Goal: Task Accomplishment & Management: Manage account settings

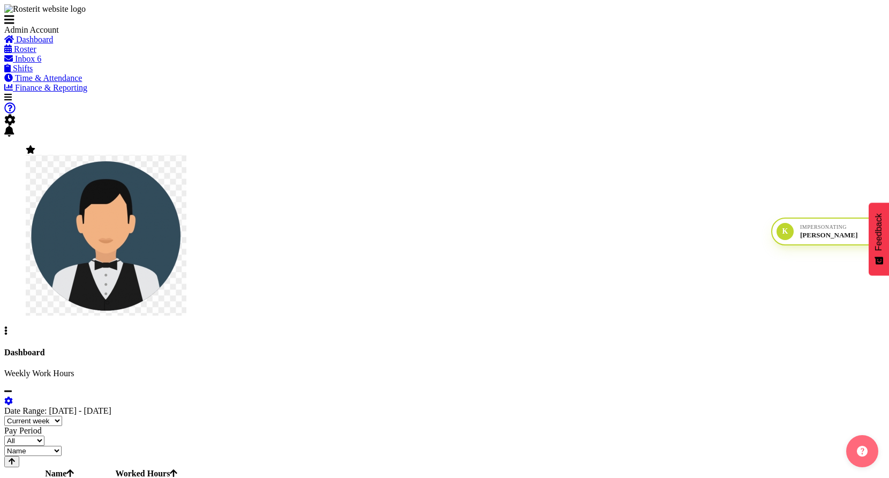
click at [36, 54] on span "Roster" at bounding box center [25, 48] width 22 height 9
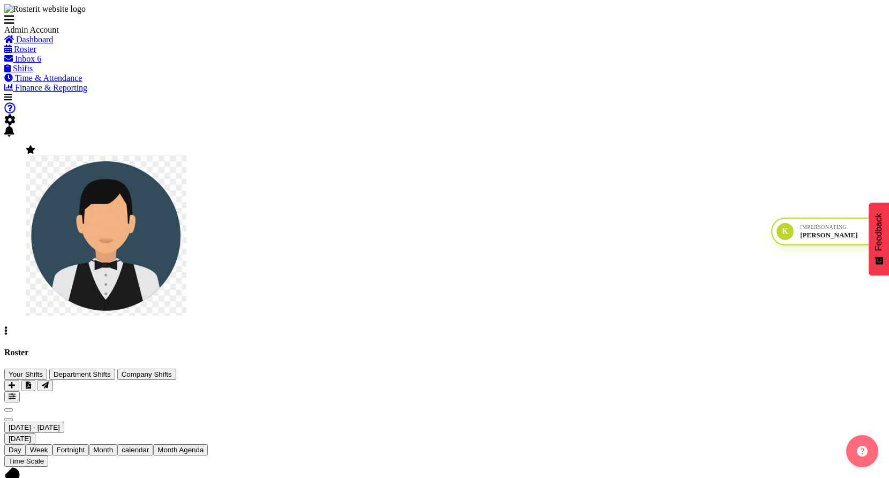
click at [839, 102] on div "Tasks Jobs Employees Profile Facial Recognition Log Out" at bounding box center [444, 218] width 880 height 233
click at [843, 145] on figure at bounding box center [444, 231] width 837 height 172
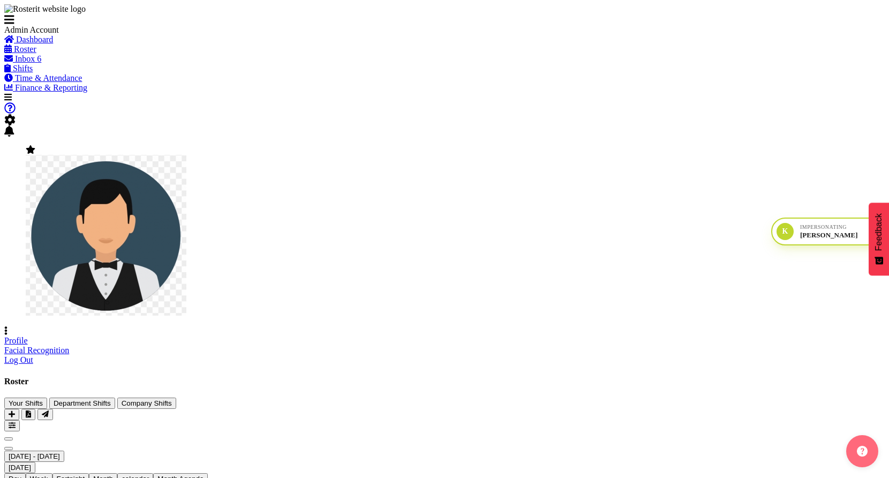
click at [28, 336] on link "Profile" at bounding box center [16, 340] width 24 height 9
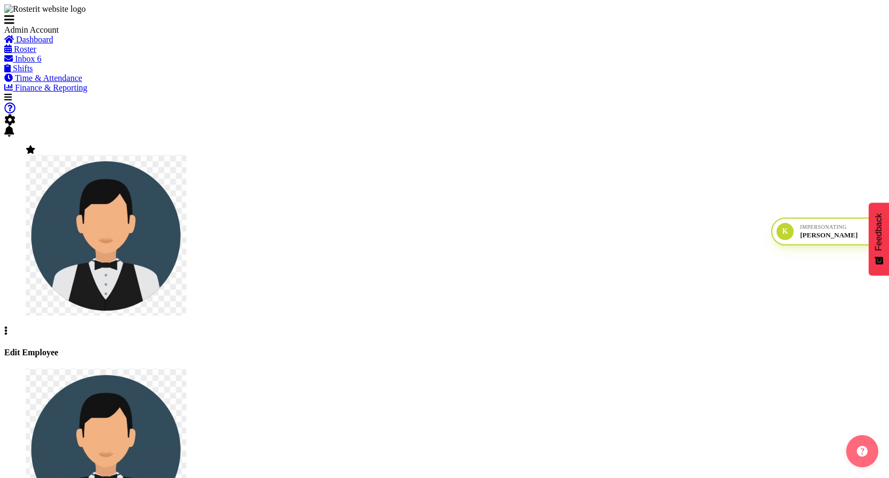
select select "TimelineWeek"
click at [36, 54] on span "Roster" at bounding box center [25, 48] width 22 height 9
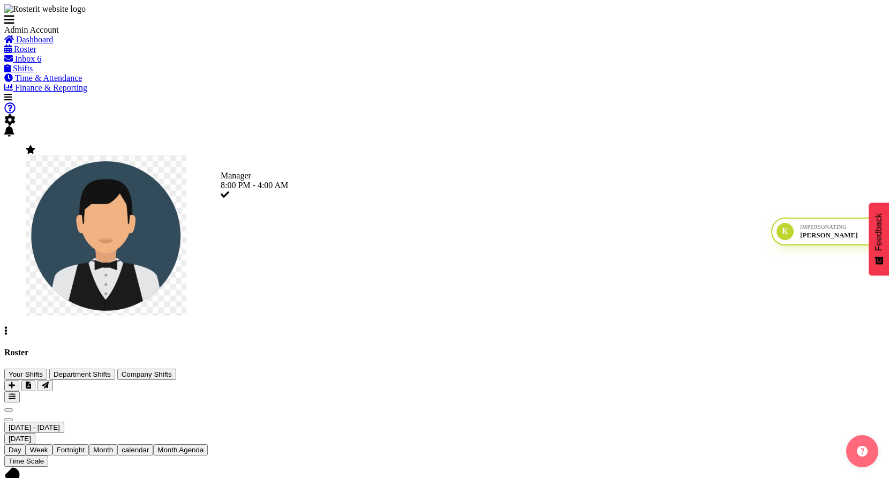
drag, startPoint x: 582, startPoint y: 298, endPoint x: 587, endPoint y: 329, distance: 31.6
drag, startPoint x: 436, startPoint y: 251, endPoint x: 428, endPoint y: 332, distance: 81.8
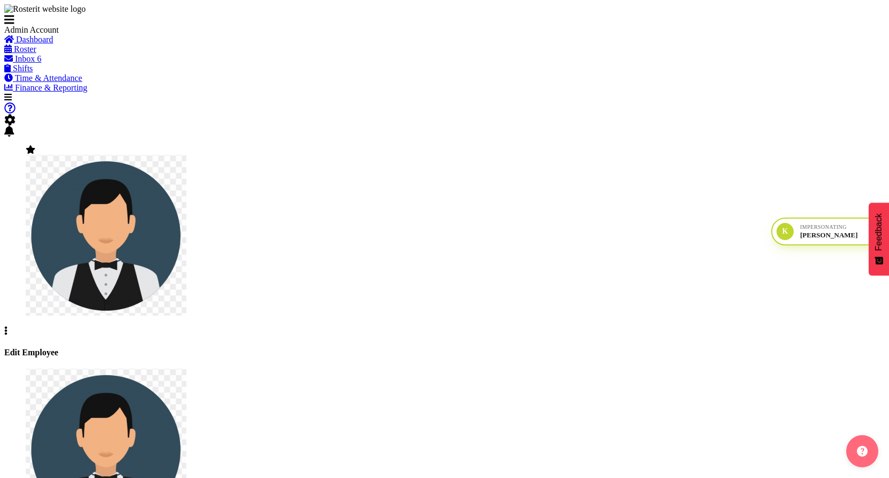
select select "TimelineWeek"
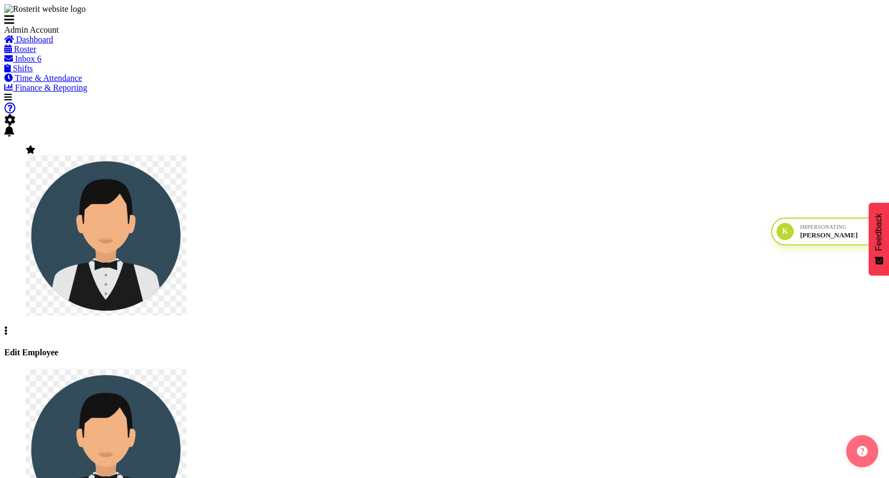
copy span "Actual"
click at [61, 82] on span "Time & Attendance" at bounding box center [48, 77] width 67 height 9
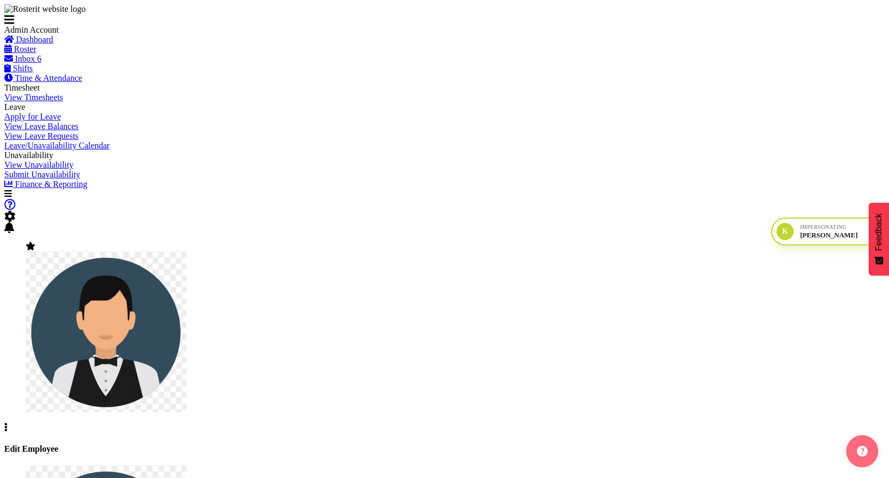
click at [50, 102] on span "View Timesheets" at bounding box center [33, 97] width 59 height 9
select select
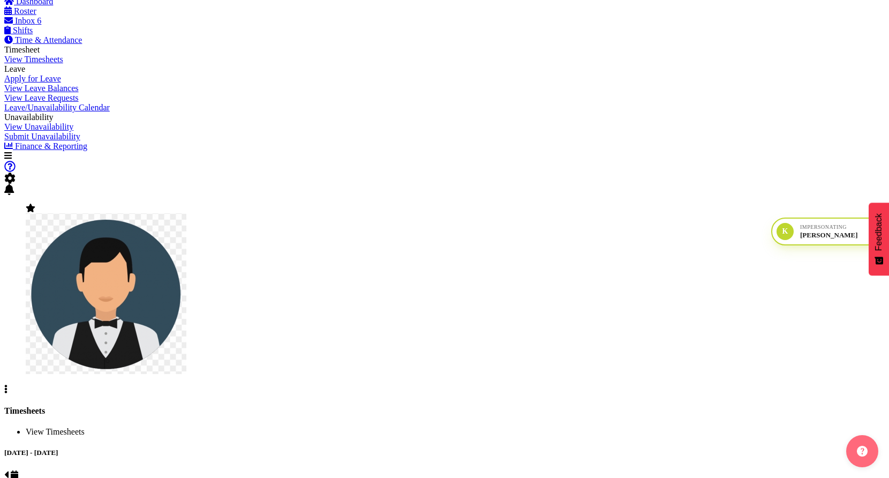
click at [9, 470] on span at bounding box center [6, 474] width 4 height 9
select select
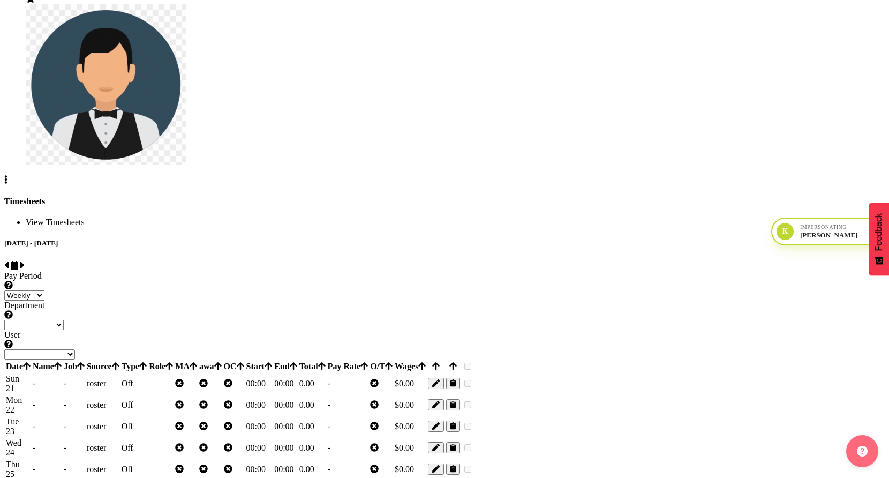
scroll to position [248, 0]
click at [350, 464] on section "September 21st - September 27th 2025 Pay Period Select which pay period you wou…" at bounding box center [444, 391] width 880 height 307
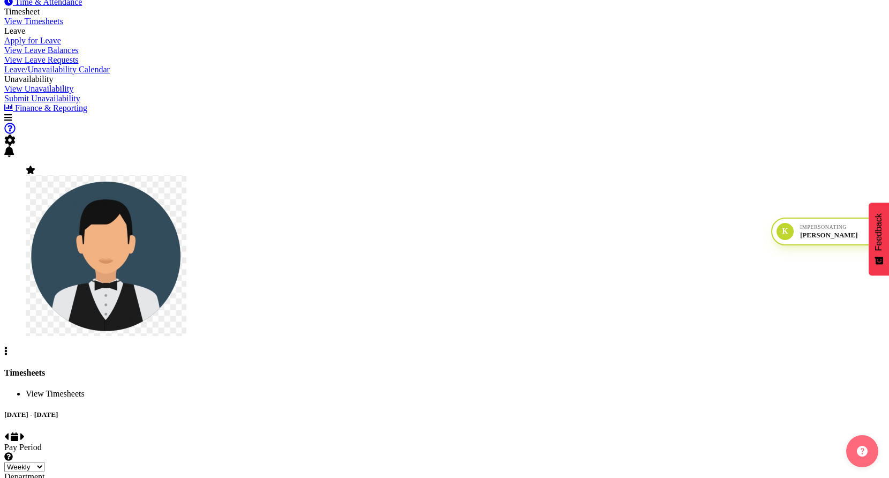
click at [25, 432] on span at bounding box center [22, 436] width 4 height 9
select select
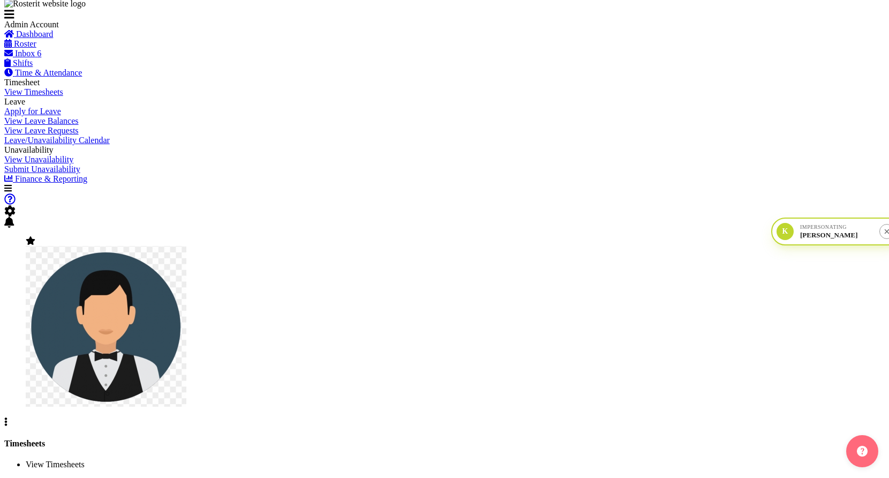
scroll to position [38, 0]
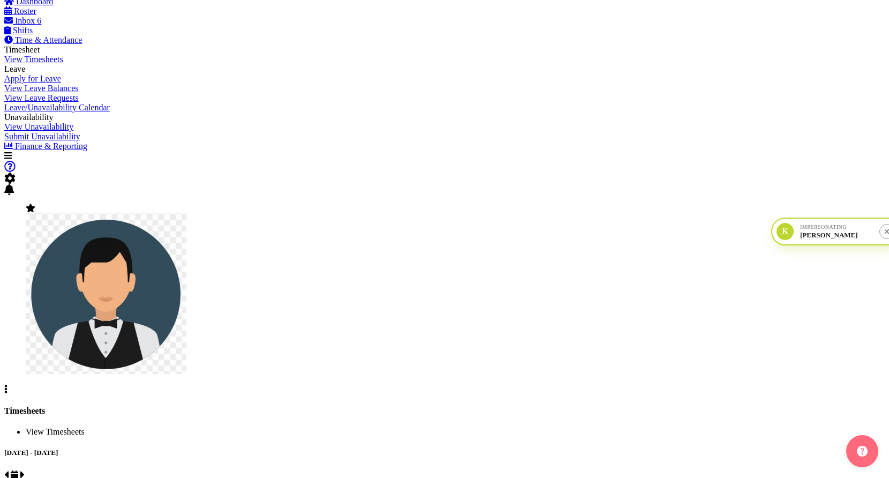
select select
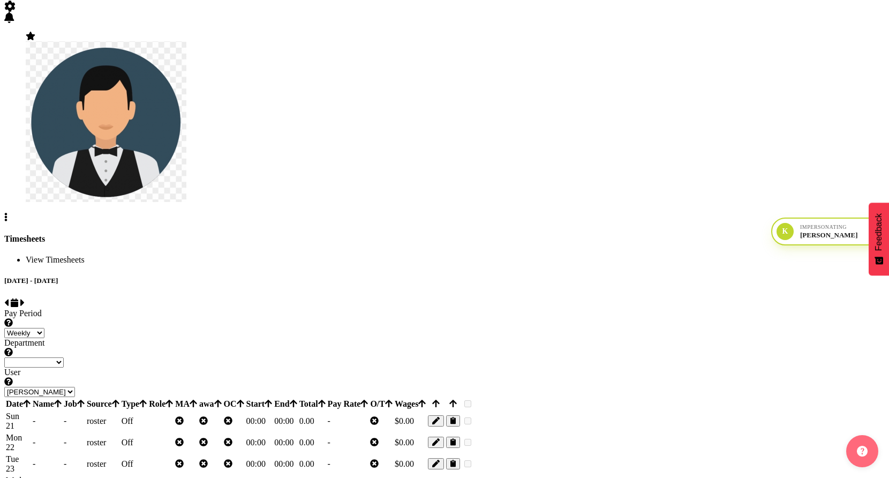
scroll to position [248, 0]
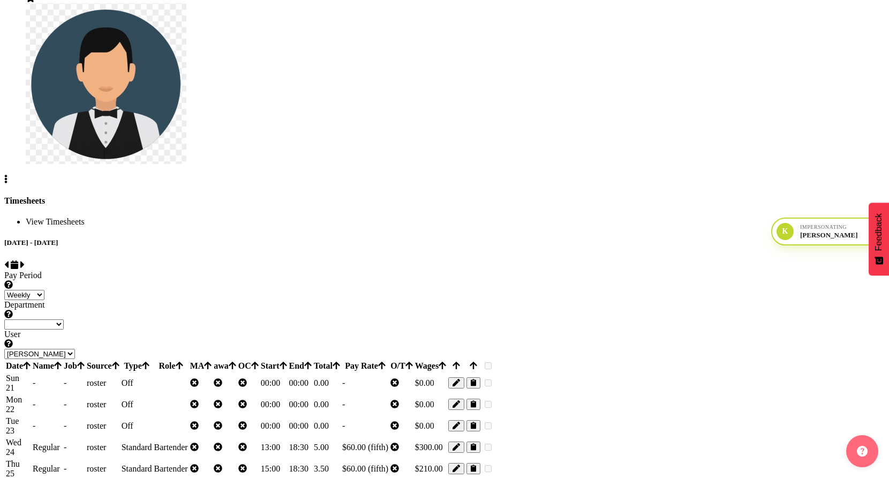
click at [493, 443] on span at bounding box center [493, 447] width 0 height 9
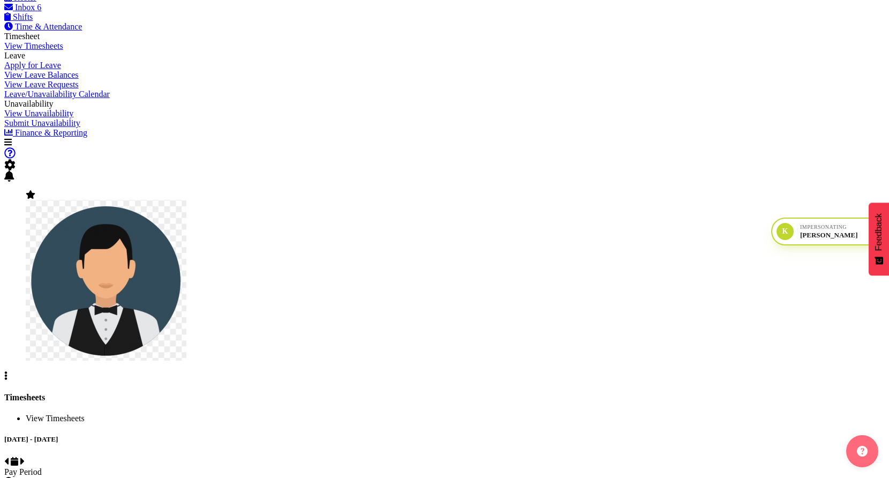
scroll to position [0, 0]
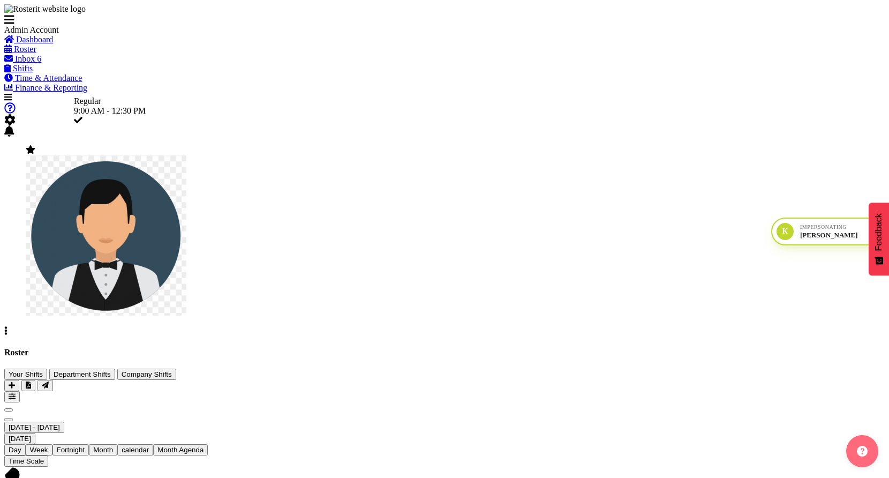
drag, startPoint x: 344, startPoint y: 335, endPoint x: 473, endPoint y: 304, distance: 132.7
drag, startPoint x: 442, startPoint y: 343, endPoint x: 379, endPoint y: 343, distance: 63.2
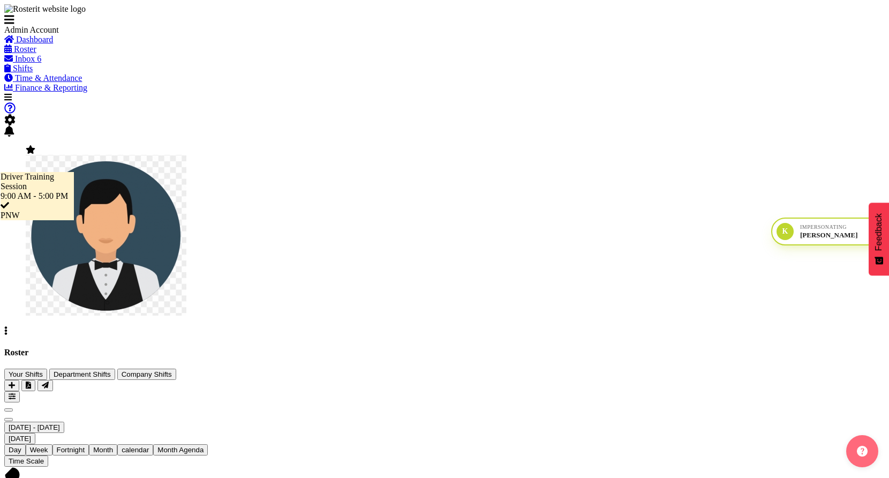
drag, startPoint x: 428, startPoint y: 333, endPoint x: 365, endPoint y: 333, distance: 62.6
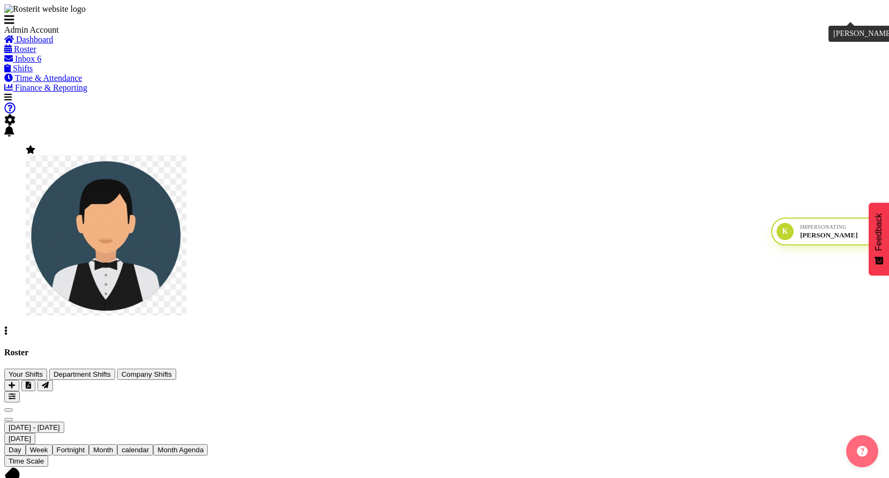
click at [855, 145] on figure at bounding box center [444, 231] width 837 height 172
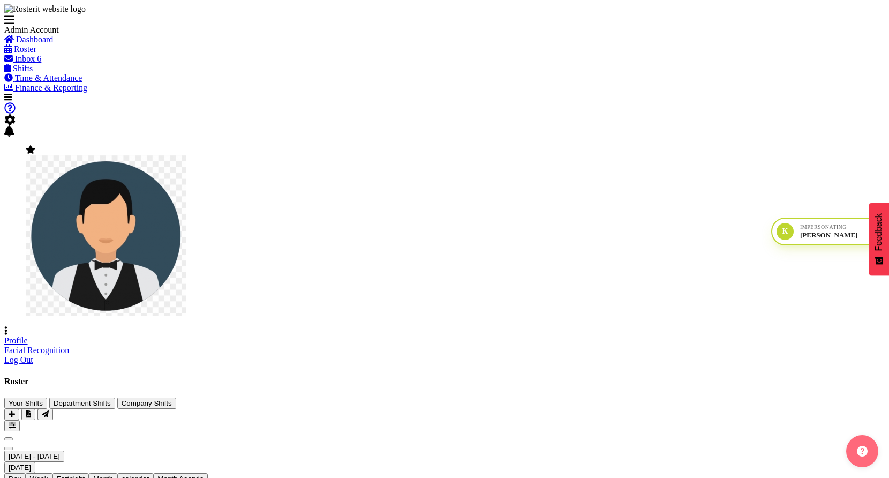
click at [28, 336] on link "Profile" at bounding box center [16, 340] width 24 height 9
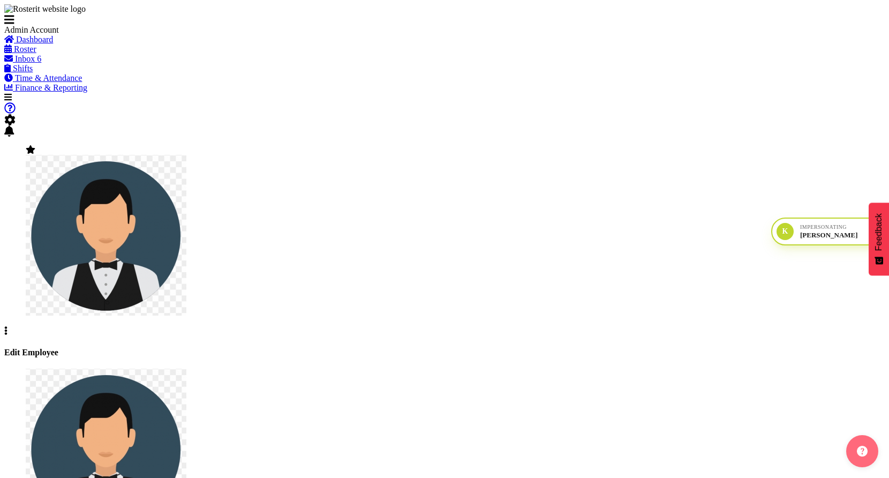
select select "TimelineWeek"
